Goal: Check status: Check status

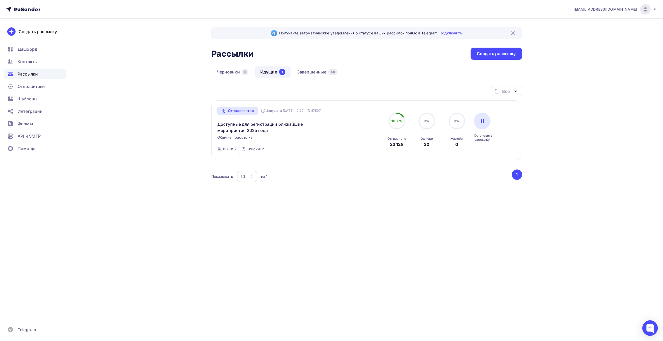
click at [647, 11] on img at bounding box center [645, 9] width 6 height 6
click at [621, 23] on link "Аккаунт" at bounding box center [610, 23] width 87 height 10
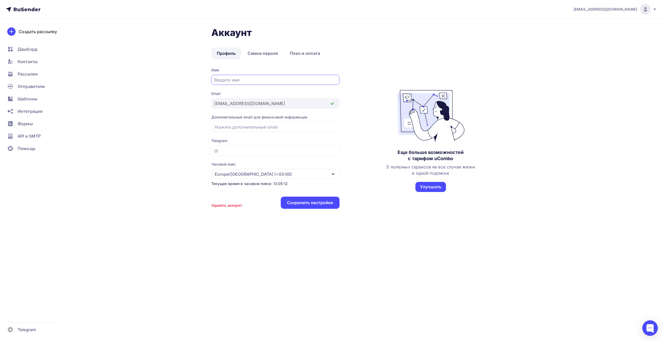
click at [653, 12] on div "[EMAIL_ADDRESS][DOMAIN_NAME]" at bounding box center [615, 9] width 83 height 10
click at [33, 63] on span "Контакты" at bounding box center [28, 62] width 20 height 6
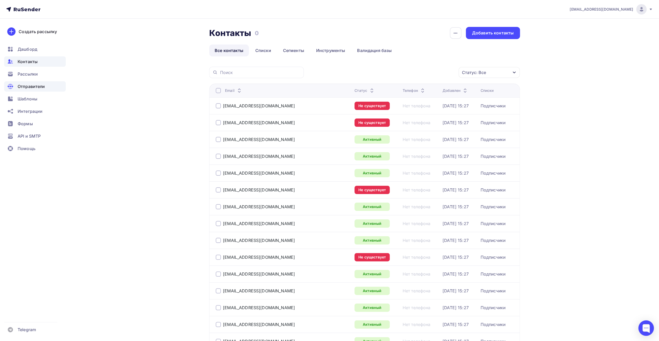
click at [45, 85] on div "Отправители" at bounding box center [35, 86] width 62 height 10
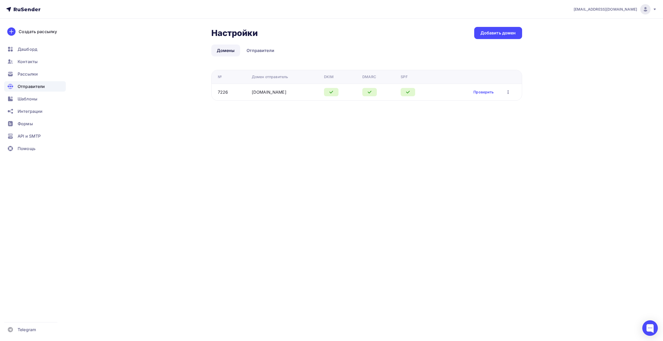
click at [508, 91] on icon "button" at bounding box center [508, 92] width 6 height 6
click at [497, 104] on div "Редактировать" at bounding box center [484, 105] width 50 height 6
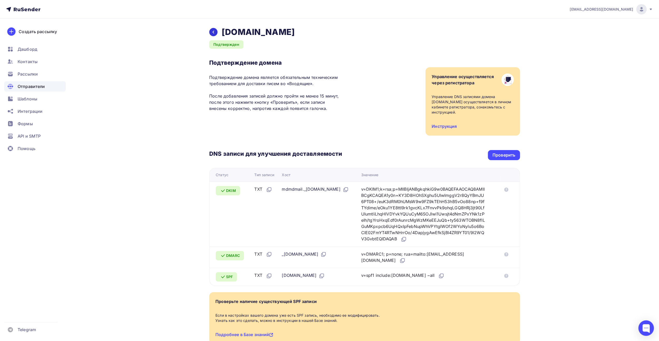
click at [215, 31] on icon at bounding box center [213, 32] width 4 height 4
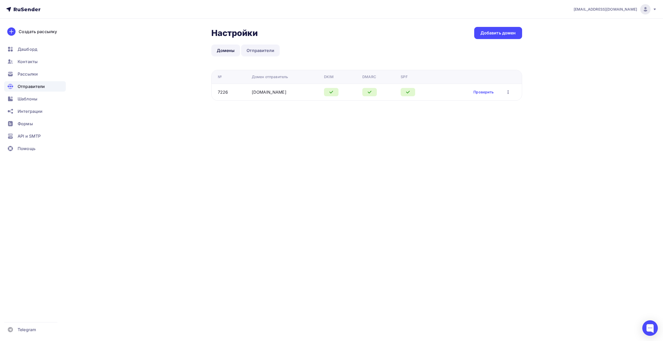
click at [268, 51] on link "Отправители" at bounding box center [260, 51] width 39 height 12
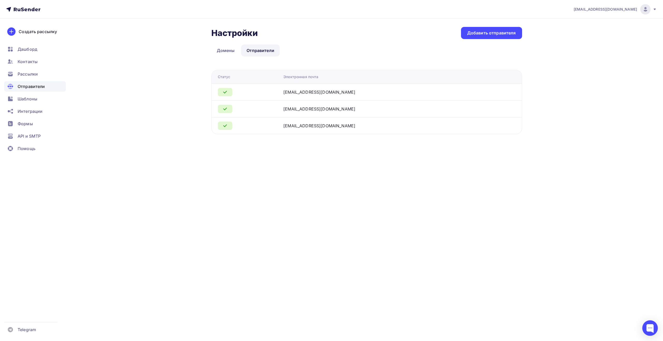
click at [228, 90] on div at bounding box center [225, 92] width 15 height 8
click at [312, 91] on div "[EMAIL_ADDRESS][DOMAIN_NAME]" at bounding box center [319, 92] width 72 height 6
click at [226, 54] on link "Домены" at bounding box center [225, 51] width 29 height 12
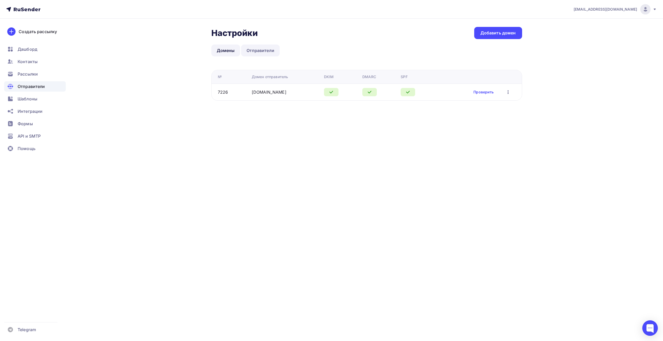
click at [260, 54] on link "Отправители" at bounding box center [260, 51] width 39 height 12
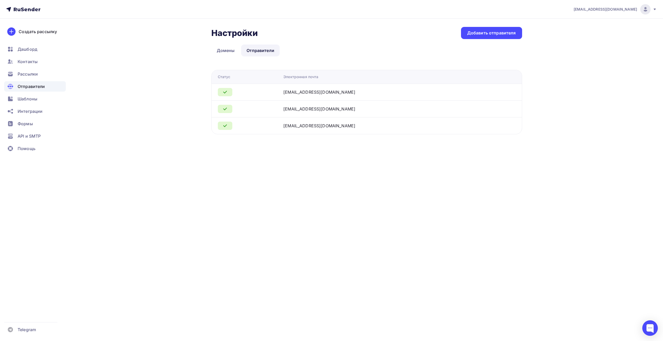
click at [655, 10] on icon at bounding box center [655, 9] width 4 height 4
click at [617, 22] on link "Аккаунт" at bounding box center [610, 23] width 87 height 10
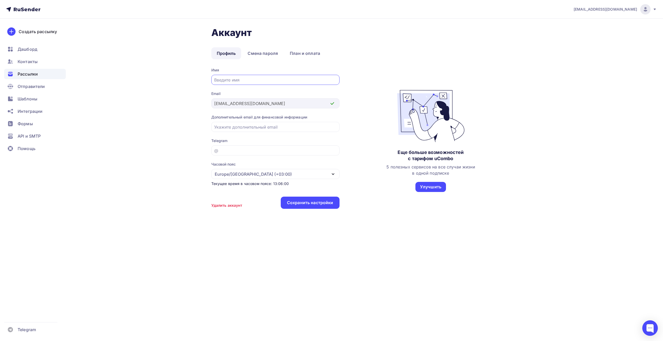
click at [27, 77] on div "Рассылки" at bounding box center [35, 74] width 62 height 10
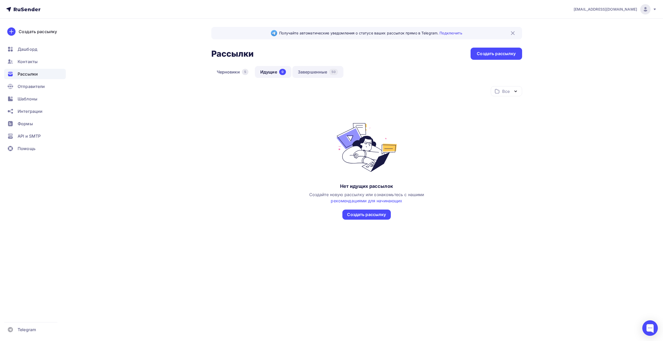
click at [323, 70] on link "Завершенные 50" at bounding box center [317, 72] width 51 height 12
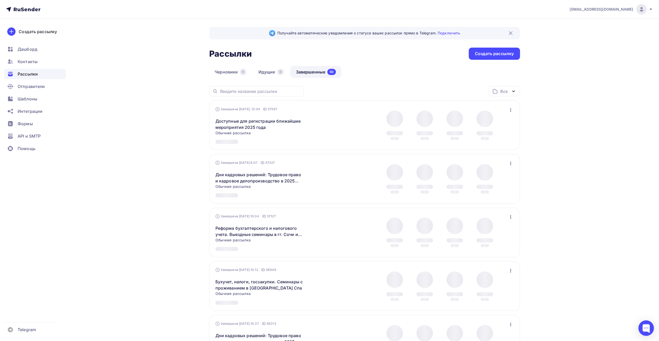
click at [509, 110] on icon "button" at bounding box center [511, 110] width 6 height 6
click at [502, 133] on div "Обзор рассылки" at bounding box center [487, 134] width 53 height 6
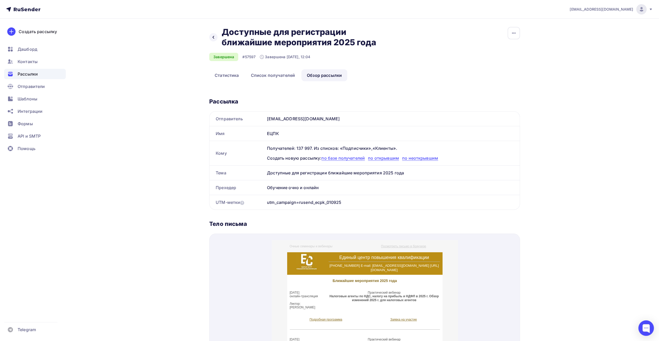
click at [491, 112] on div "[EMAIL_ADDRESS][DOMAIN_NAME]" at bounding box center [392, 119] width 255 height 15
click at [486, 99] on div "Рассылка" at bounding box center [364, 101] width 311 height 7
drag, startPoint x: 509, startPoint y: 120, endPoint x: 516, endPoint y: 125, distance: 8.3
click at [509, 121] on div "[EMAIL_ADDRESS][DOMAIN_NAME]" at bounding box center [392, 119] width 255 height 15
click at [508, 113] on div "[EMAIL_ADDRESS][DOMAIN_NAME]" at bounding box center [392, 119] width 255 height 15
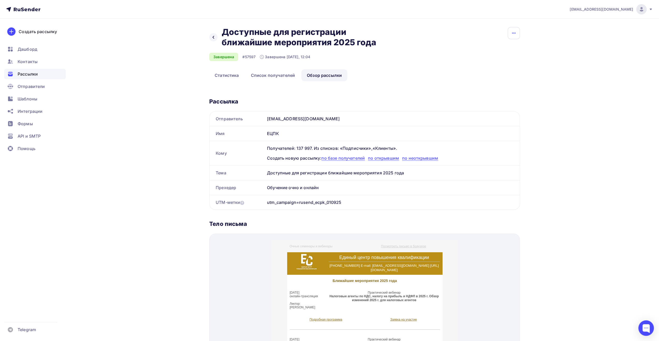
click at [514, 33] on icon "button" at bounding box center [514, 33] width 6 height 6
click at [450, 34] on div "Назад Доступные для регистрации ближайшие мероприятия 2025 года Доступные для р…" at bounding box center [364, 48] width 311 height 42
